Goal: Task Accomplishment & Management: Manage account settings

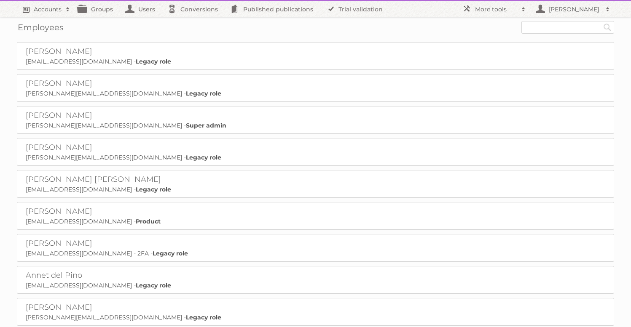
click at [52, 7] on h2 "Accounts" at bounding box center [48, 9] width 28 height 8
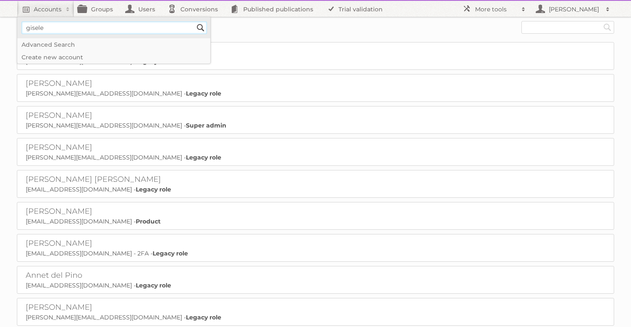
type input"] "gisele"
click at [194, 21] on input "Search" at bounding box center [200, 27] width 13 height 13
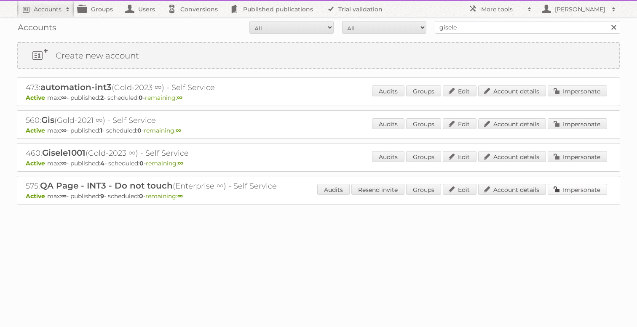
click at [565, 192] on link "Impersonate" at bounding box center [577, 189] width 59 height 11
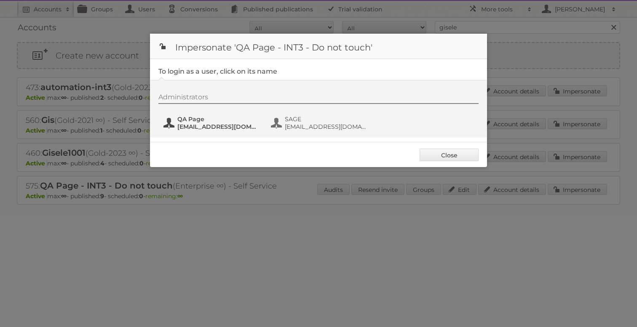
click at [220, 120] on span "QA Page" at bounding box center [218, 119] width 82 height 8
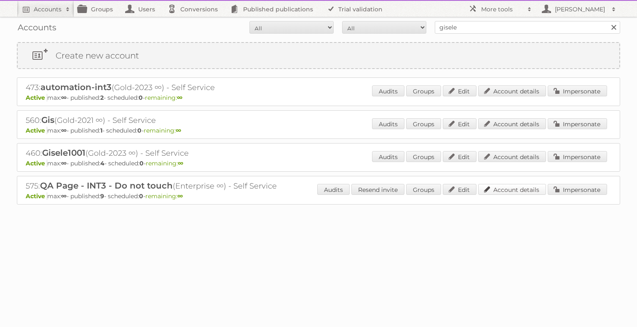
click at [535, 190] on link "Account details" at bounding box center [512, 189] width 68 height 11
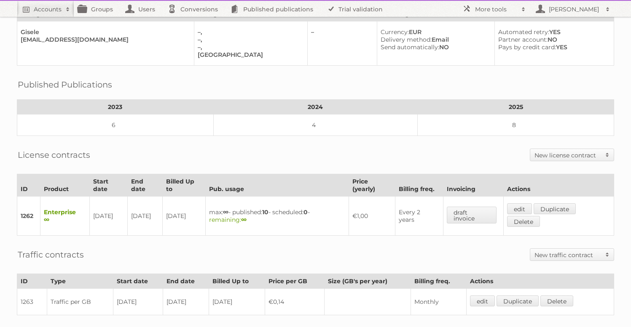
scroll to position [191, 0]
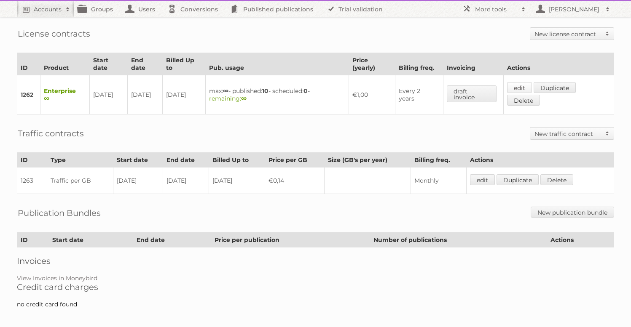
click at [518, 86] on link "edit" at bounding box center [519, 87] width 25 height 11
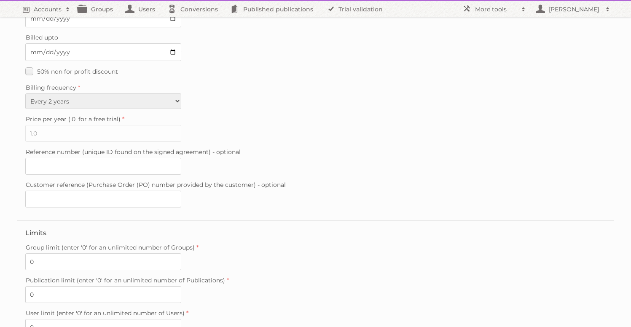
scroll to position [211, 0]
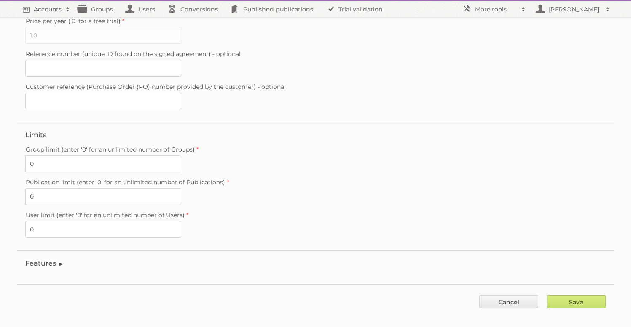
click at [51, 259] on legend "Features" at bounding box center [44, 263] width 38 height 8
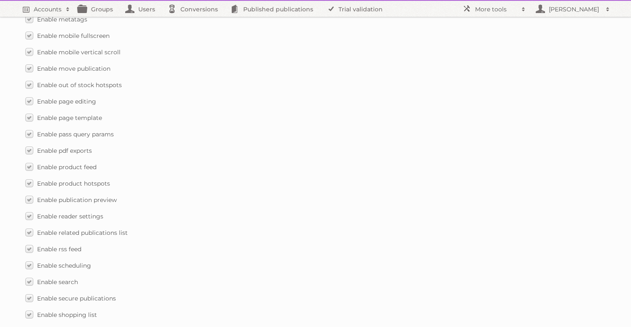
scroll to position [1071, 0]
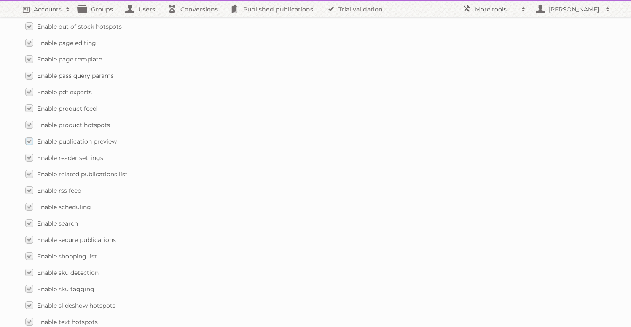
click at [53, 138] on span "Enable publication preview" at bounding box center [77, 142] width 80 height 8
click at [0, 0] on input "Enable publication preview" at bounding box center [0, 0] width 0 height 0
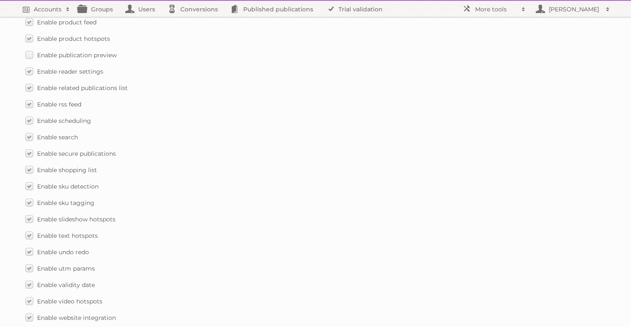
scroll to position [1213, 0]
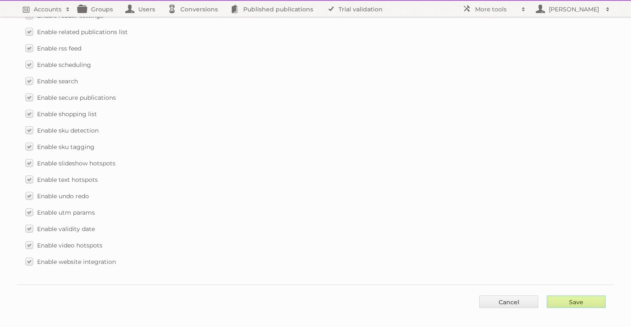
click at [562, 296] on input "Save" at bounding box center [575, 302] width 59 height 13
type input "..."
